Goal: Leave review/rating: Leave review/rating

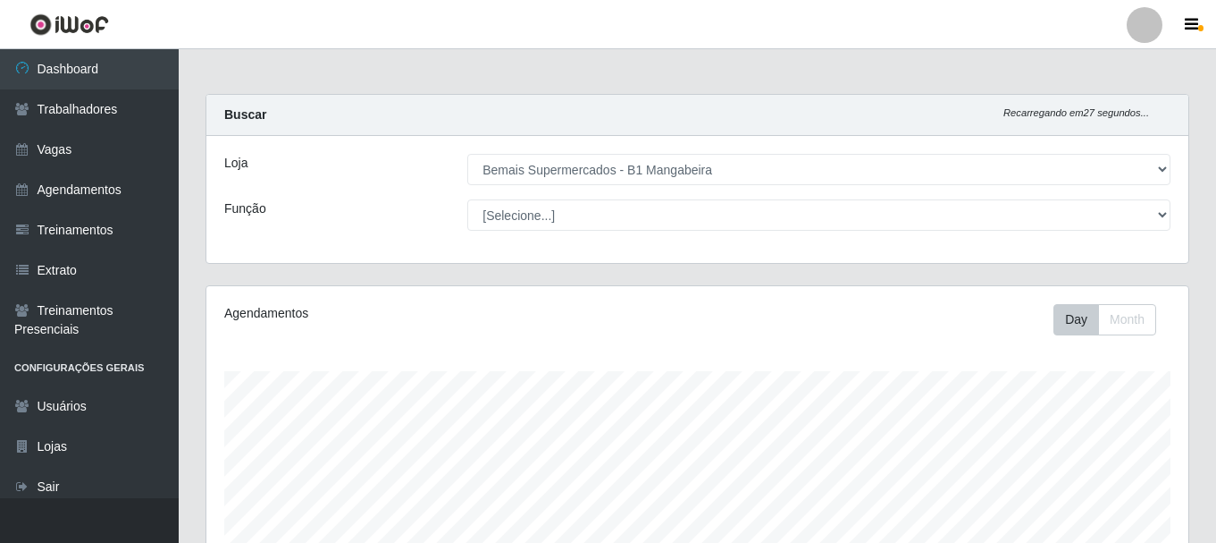
select select "403"
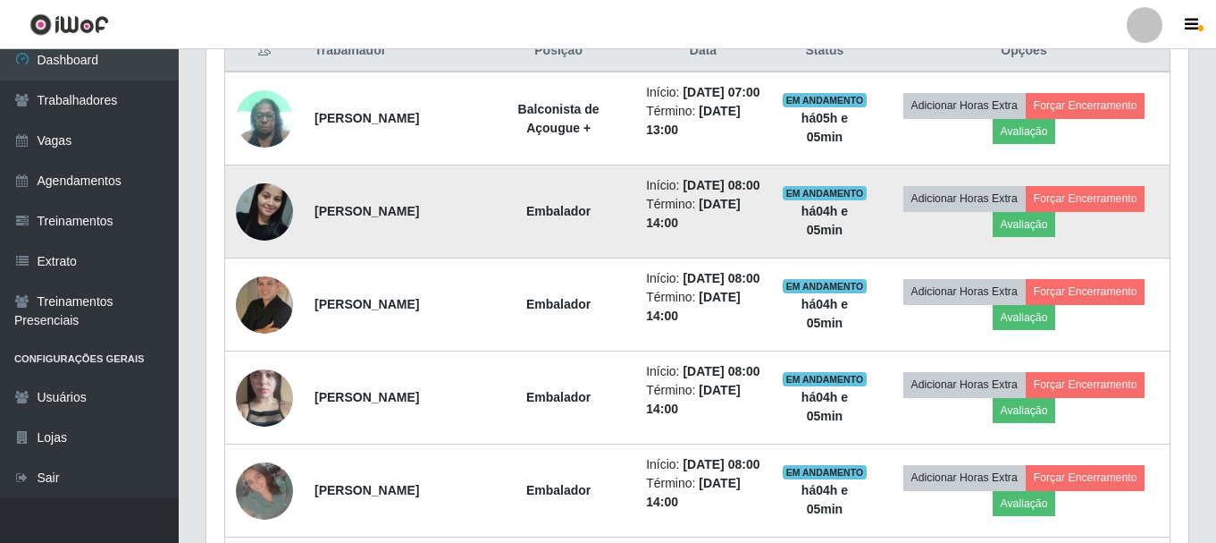
scroll to position [728, 0]
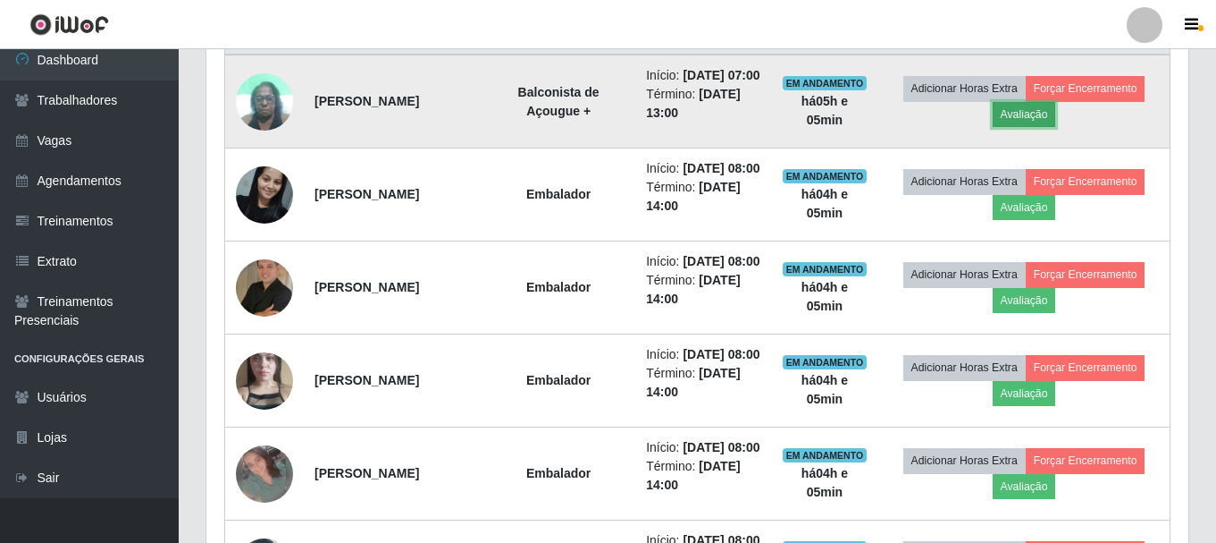
click at [1042, 122] on button "Avaliação" at bounding box center [1024, 114] width 63 height 25
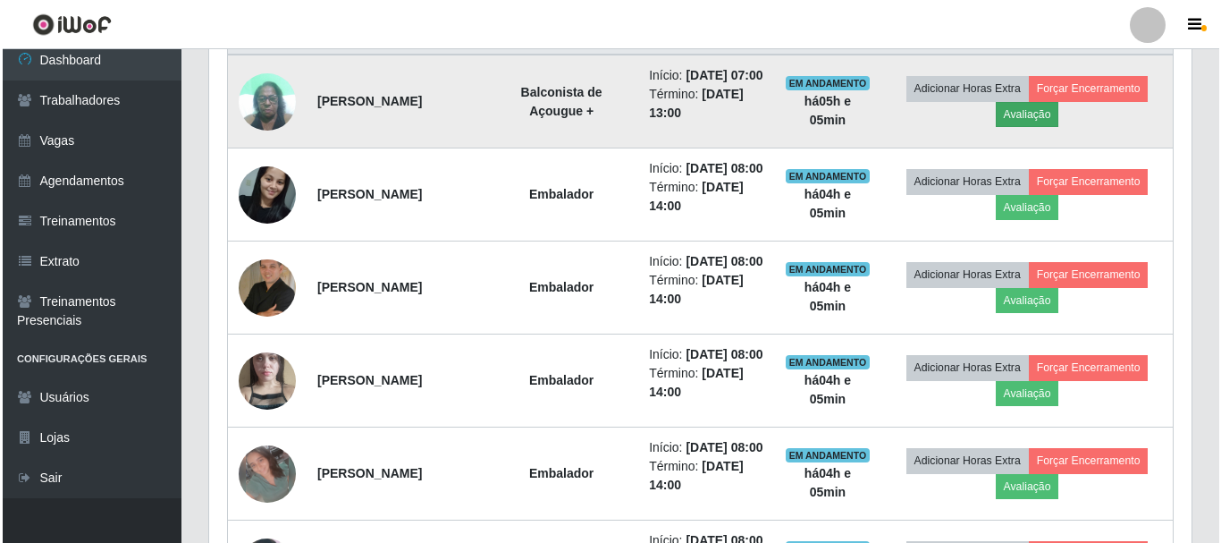
scroll to position [371, 973]
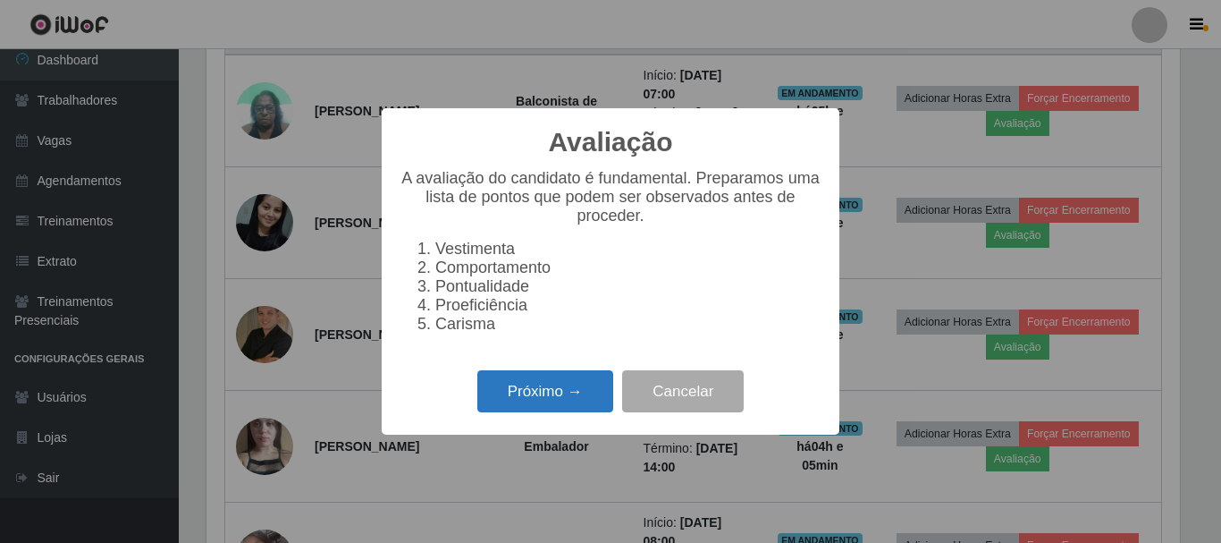
click at [543, 400] on button "Próximo →" at bounding box center [545, 391] width 136 height 42
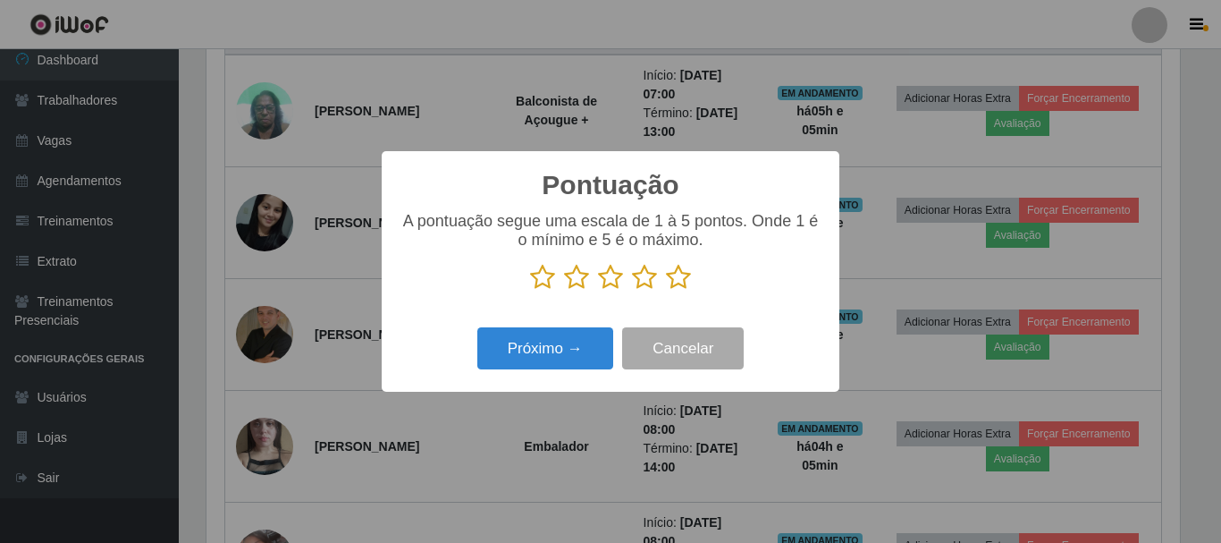
click at [537, 286] on icon at bounding box center [542, 277] width 25 height 27
click at [530, 290] on input "radio" at bounding box center [530, 290] width 0 height 0
click at [554, 349] on button "Próximo →" at bounding box center [545, 348] width 136 height 42
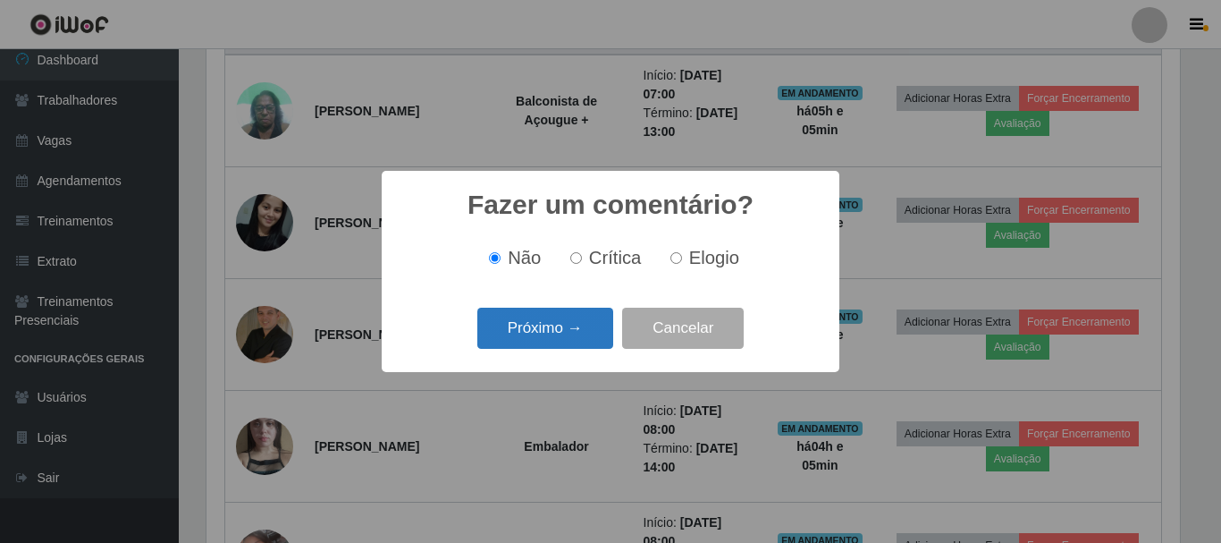
click at [540, 337] on button "Próximo →" at bounding box center [545, 328] width 136 height 42
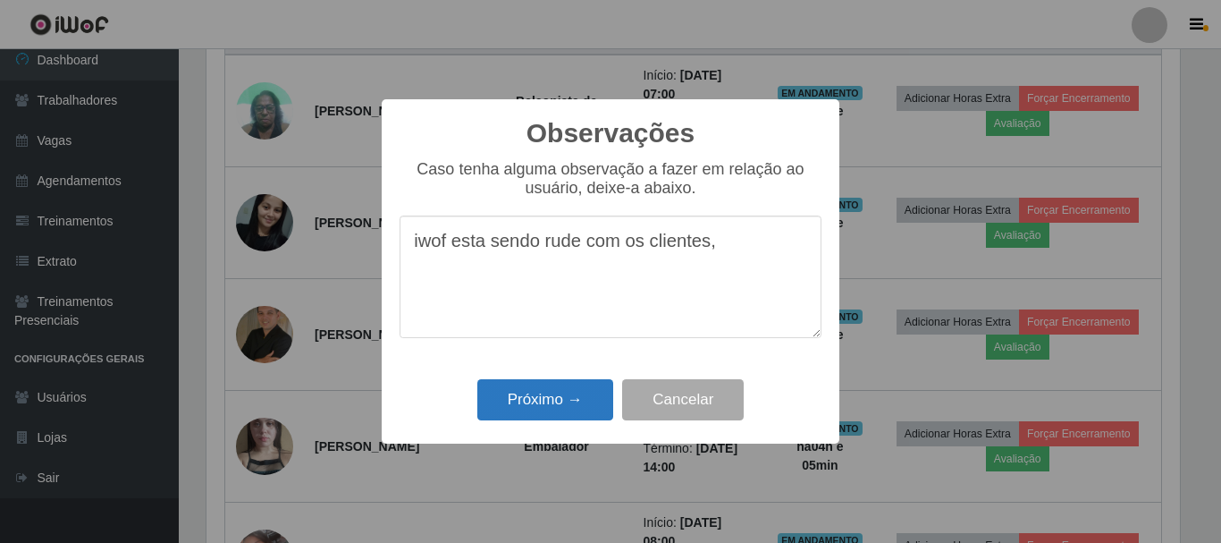
type textarea "iwof esta sendo rude com os clientes,"
click at [554, 407] on button "Próximo →" at bounding box center [545, 400] width 136 height 42
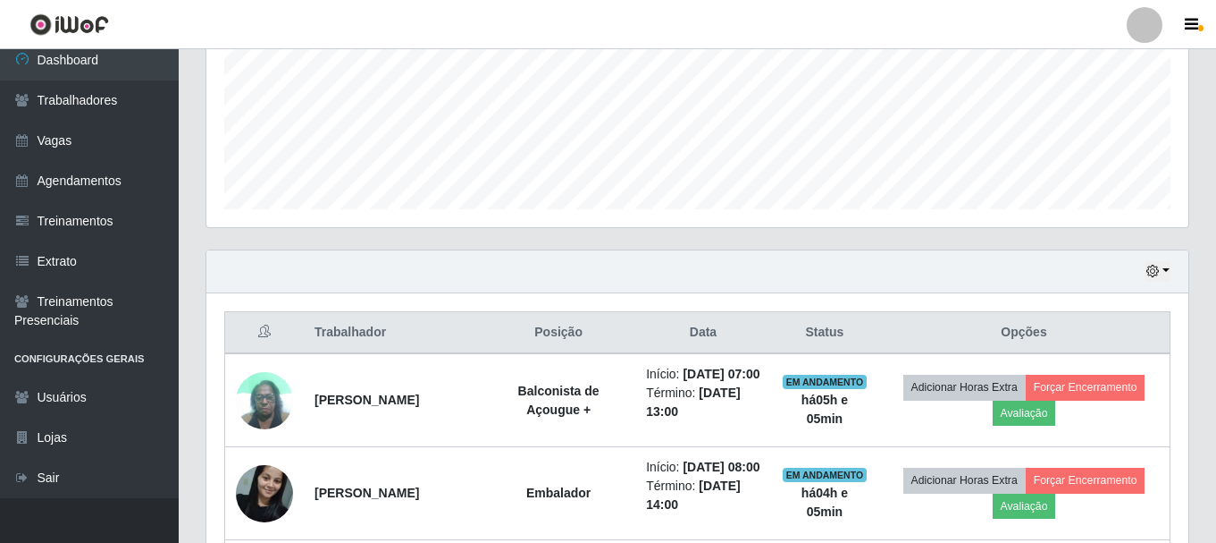
scroll to position [282, 0]
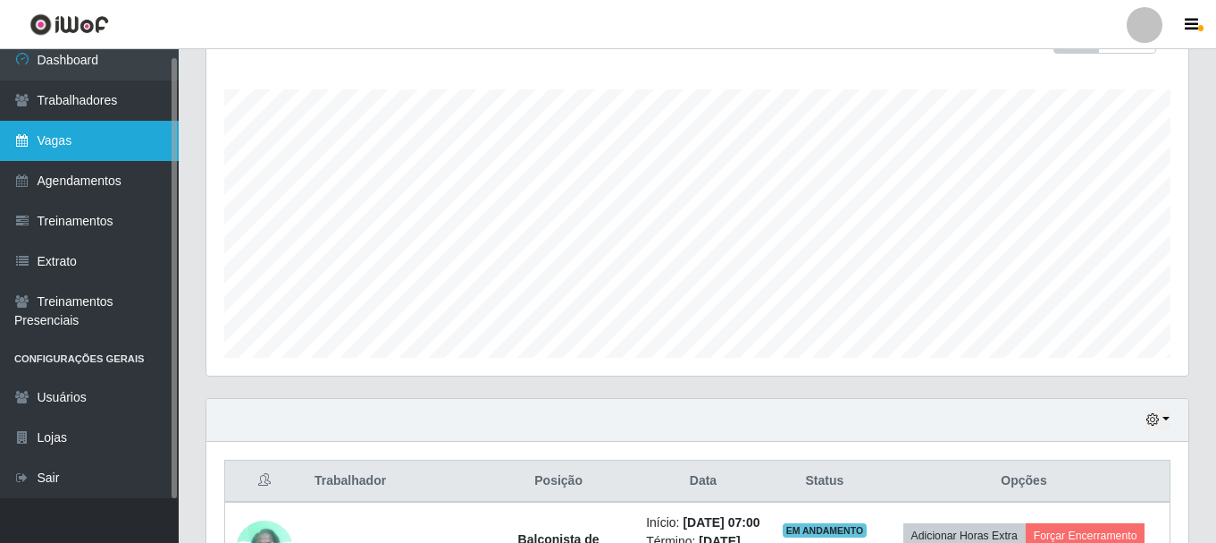
click at [81, 124] on link "Vagas" at bounding box center [89, 141] width 179 height 40
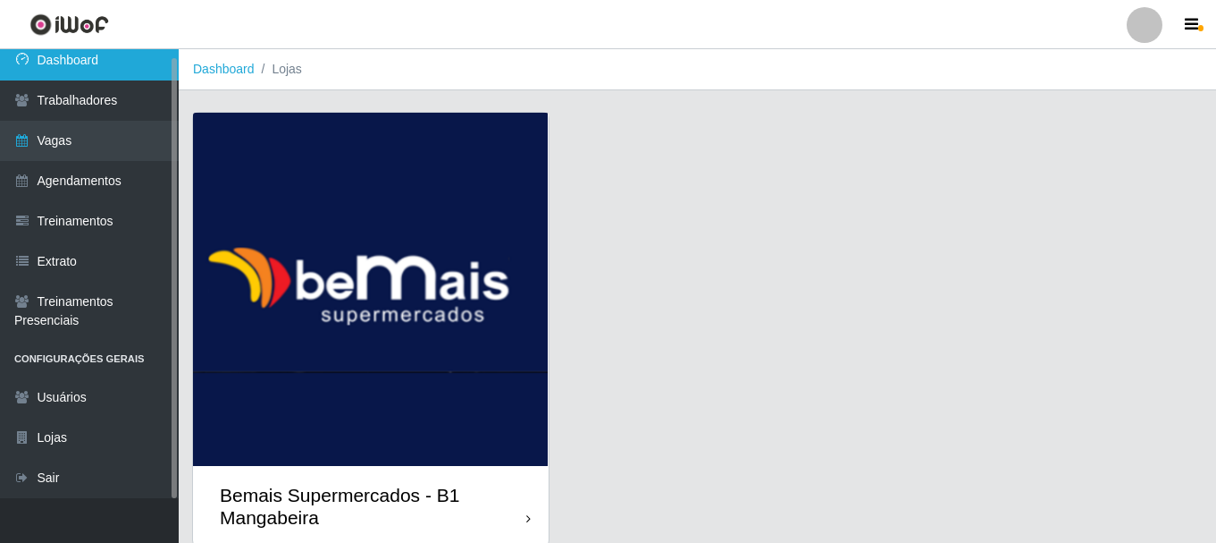
click at [121, 64] on link "Dashboard" at bounding box center [89, 60] width 179 height 40
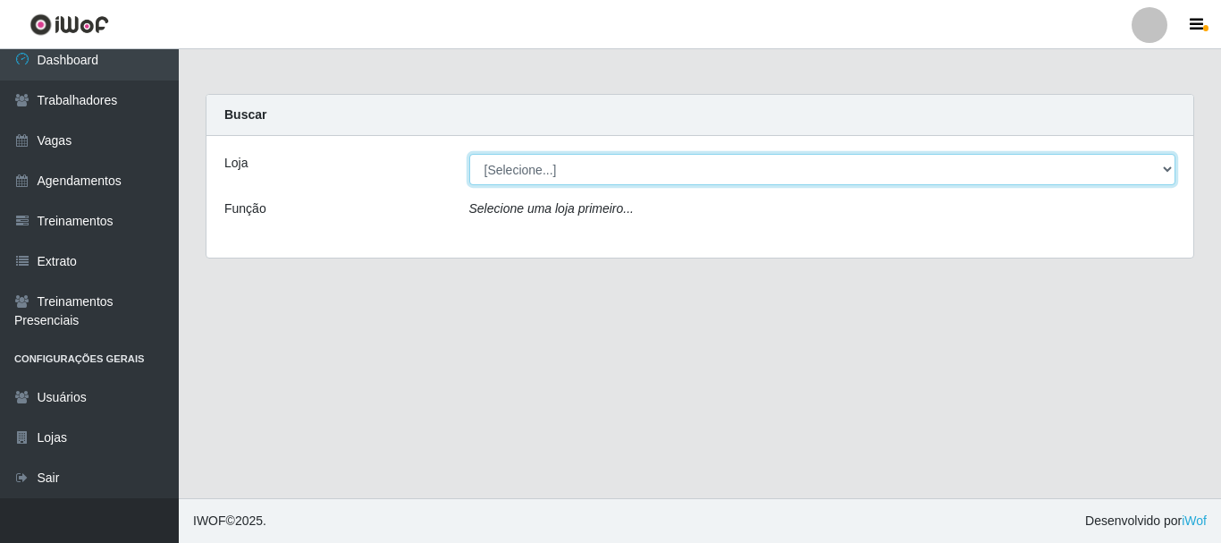
click at [1171, 175] on select "[Selecione...] Bemais Supermercados - B1 [GEOGRAPHIC_DATA]" at bounding box center [822, 169] width 707 height 31
select select "403"
click at [469, 154] on select "[Selecione...] Bemais Supermercados - B1 [GEOGRAPHIC_DATA]" at bounding box center [822, 169] width 707 height 31
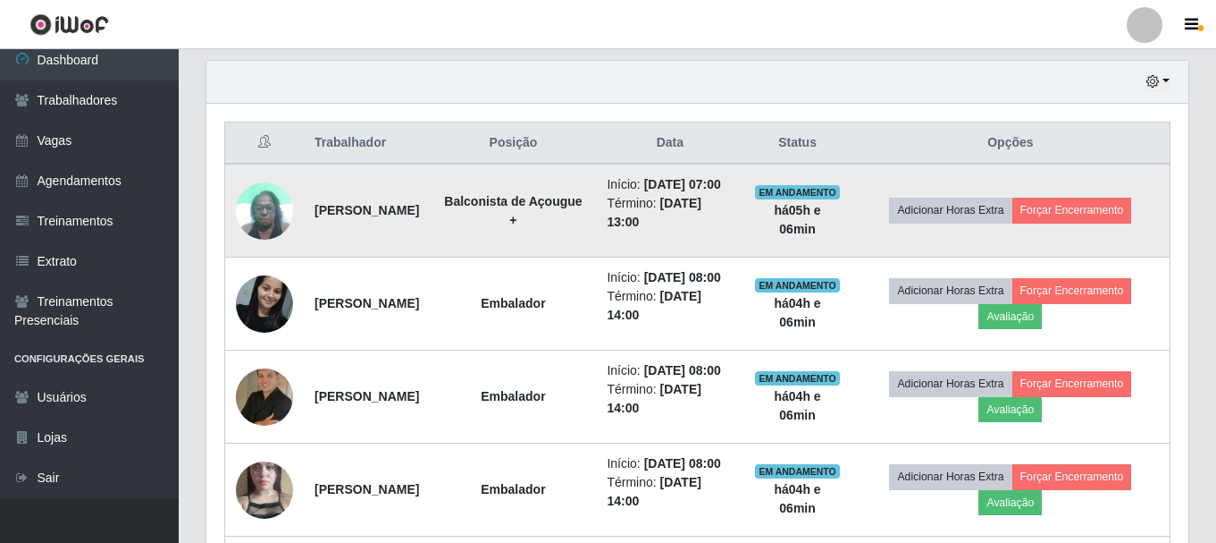
scroll to position [626, 0]
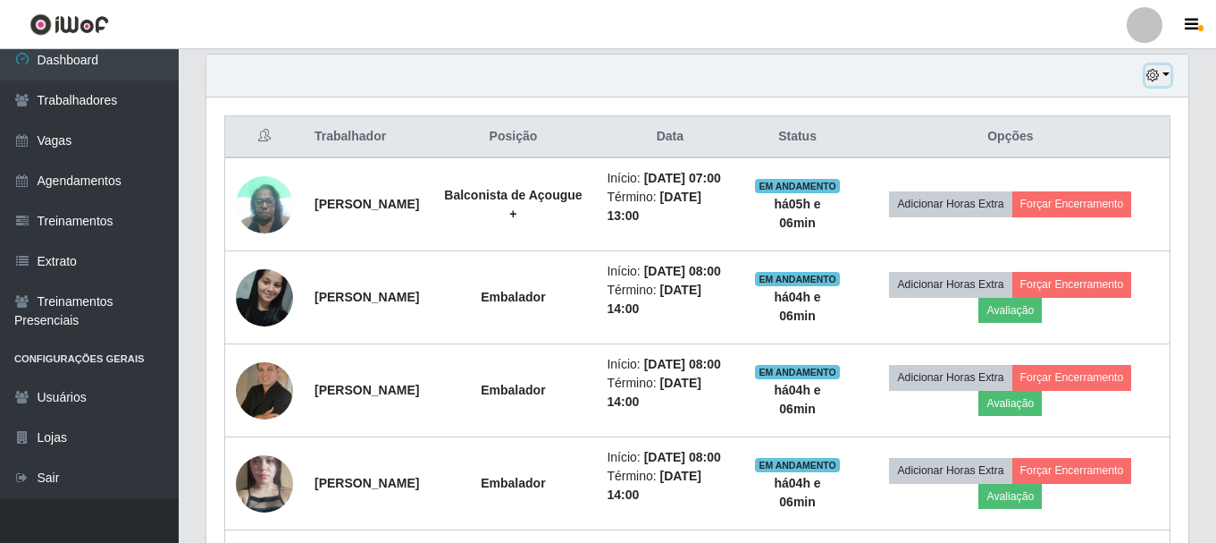
drag, startPoint x: 1156, startPoint y: 80, endPoint x: 1159, endPoint y: 94, distance: 14.7
click at [1161, 90] on div "Hoje 1 dia 3 dias 1 Semana Não encerrados" at bounding box center [697, 76] width 982 height 43
drag, startPoint x: 1158, startPoint y: 72, endPoint x: 1144, endPoint y: 84, distance: 18.4
click at [1158, 73] on icon "button" at bounding box center [1153, 75] width 13 height 13
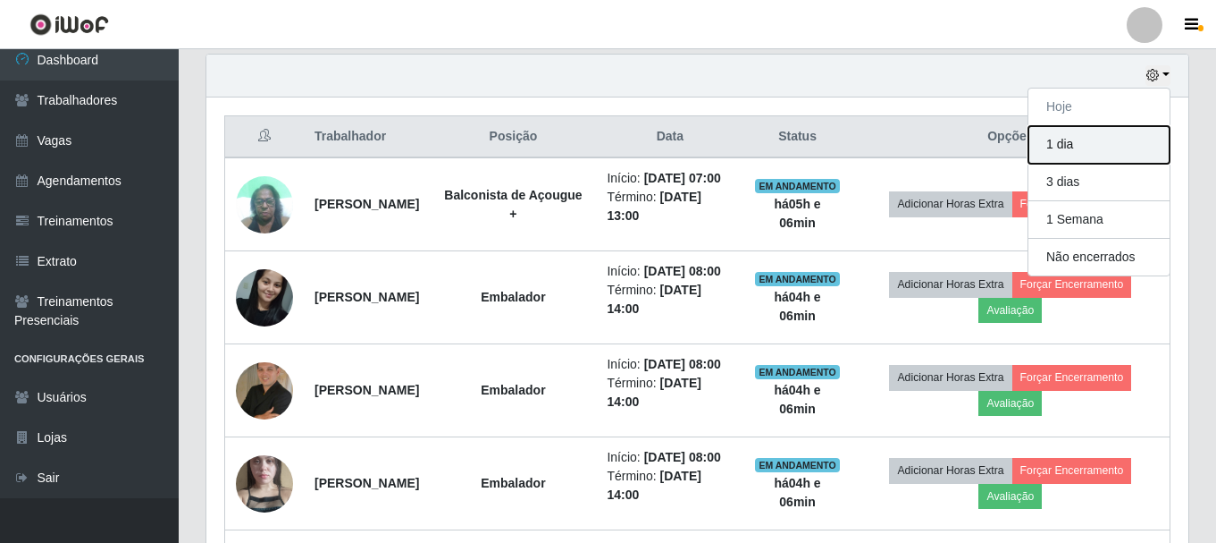
click at [1108, 139] on button "1 dia" at bounding box center [1099, 145] width 141 height 38
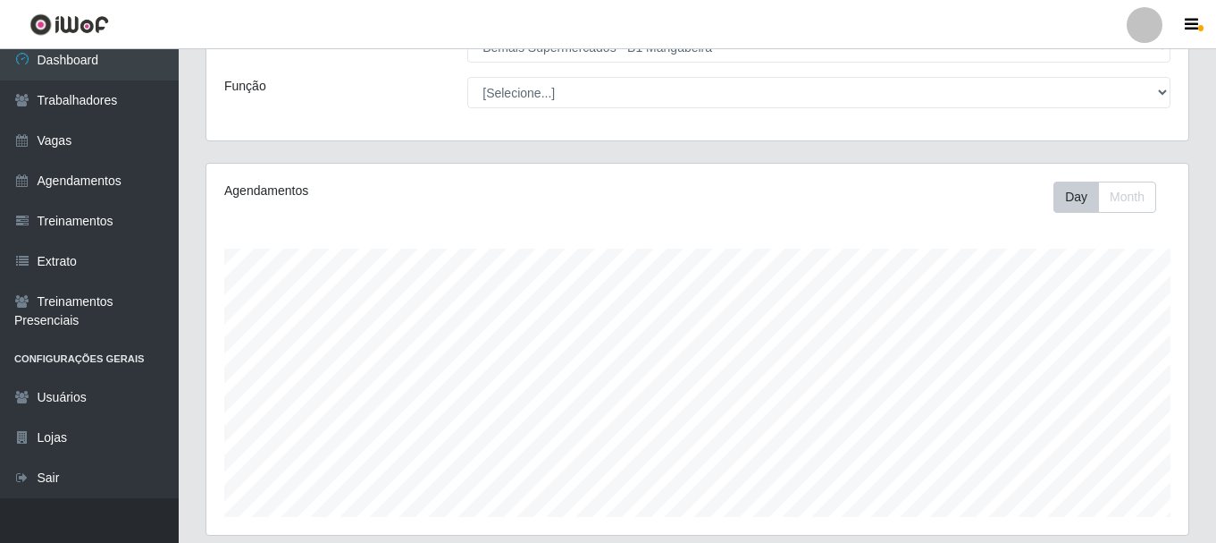
scroll to position [0, 0]
